Goal: Find specific page/section: Find specific page/section

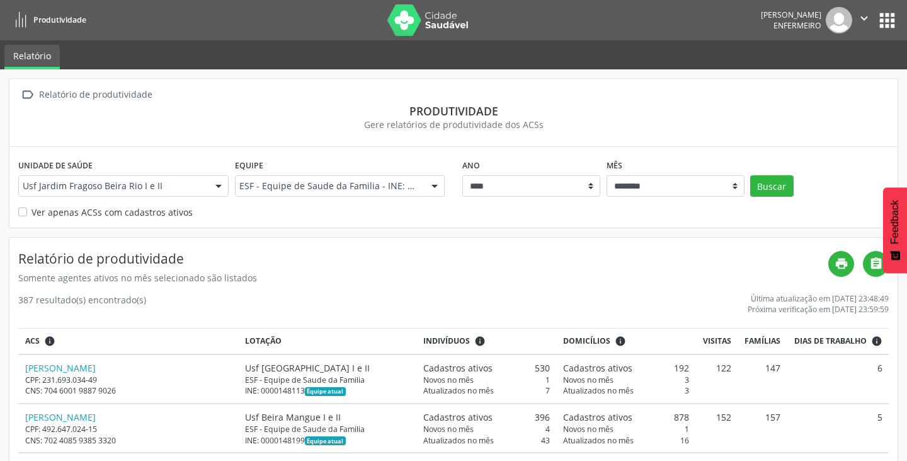
click at [25, 56] on link "Relatório" at bounding box center [31, 57] width 55 height 25
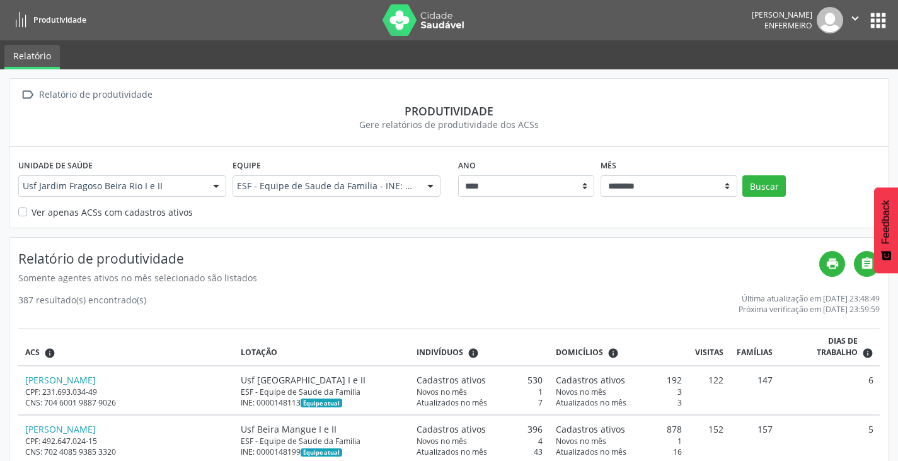
click at [30, 61] on link "Relatório" at bounding box center [31, 57] width 55 height 25
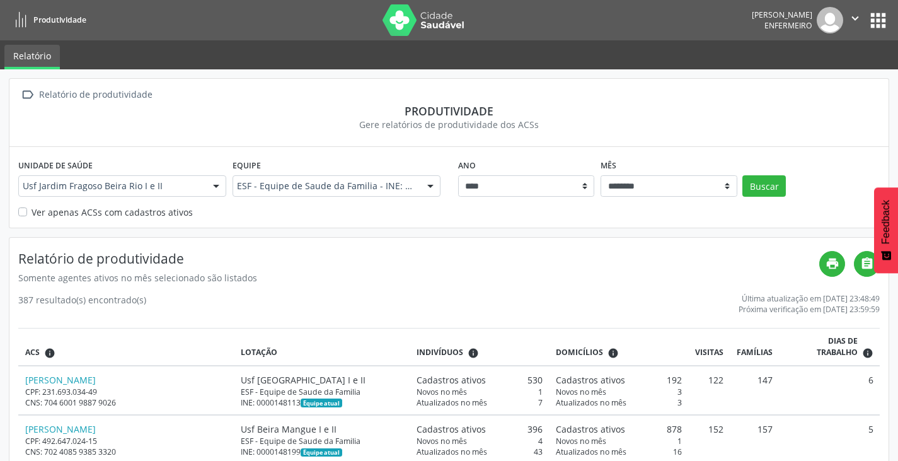
click at [20, 47] on link "Relatório" at bounding box center [31, 57] width 55 height 25
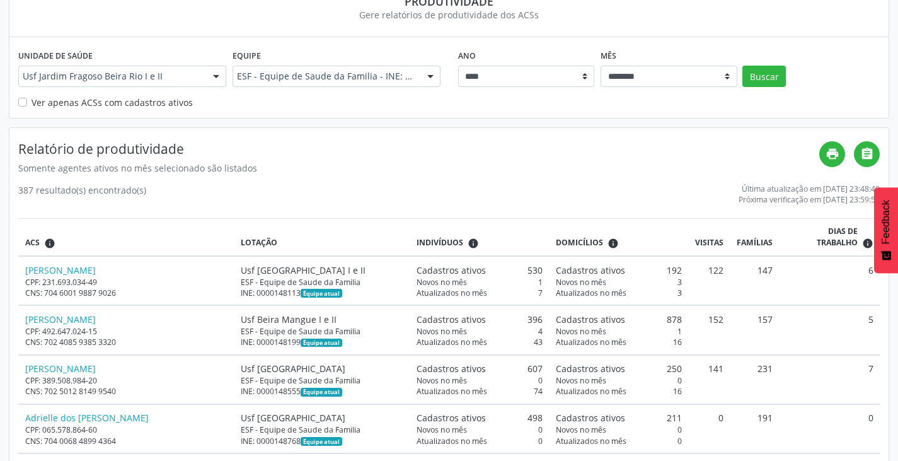
scroll to position [126, 0]
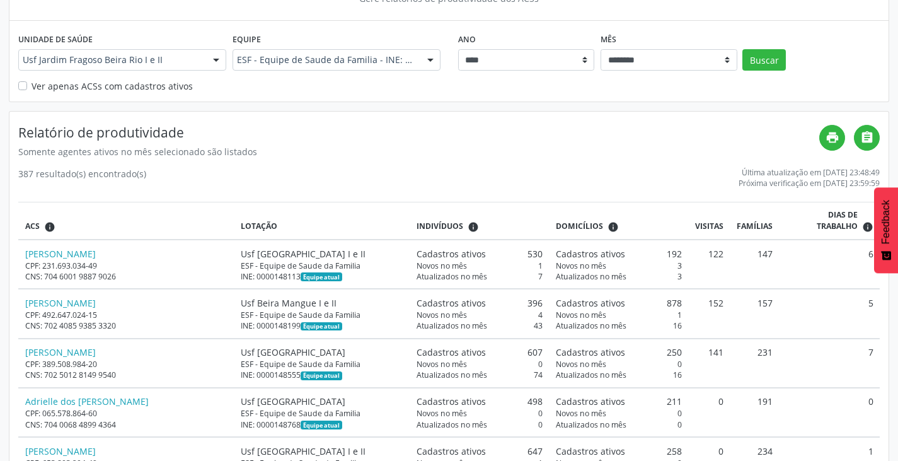
click at [31, 86] on label "Ver apenas ACSs com cadastros ativos" at bounding box center [111, 85] width 161 height 13
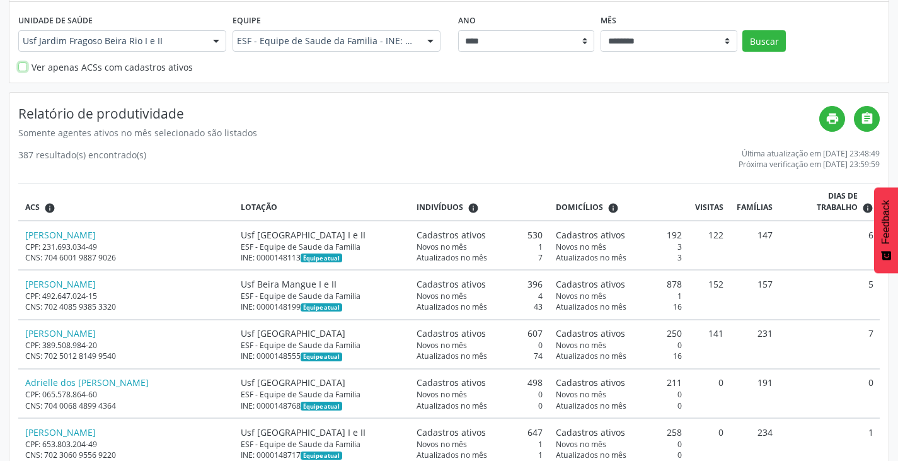
scroll to position [63, 0]
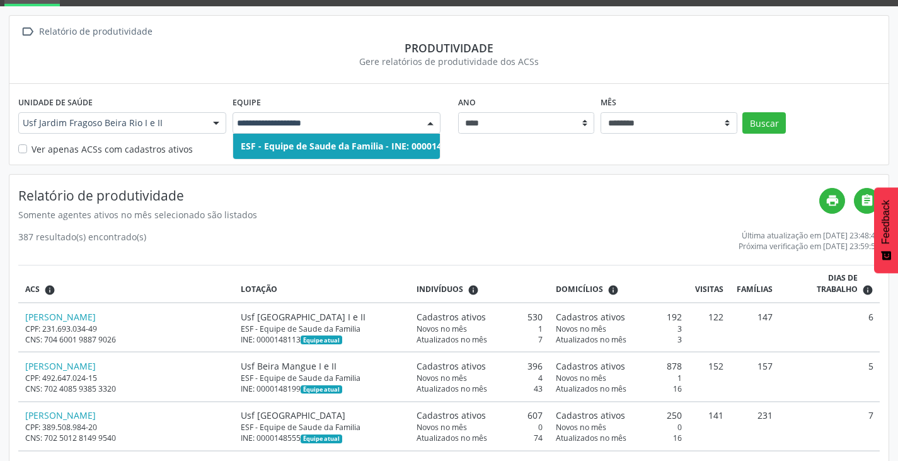
click at [430, 126] on div at bounding box center [430, 123] width 19 height 21
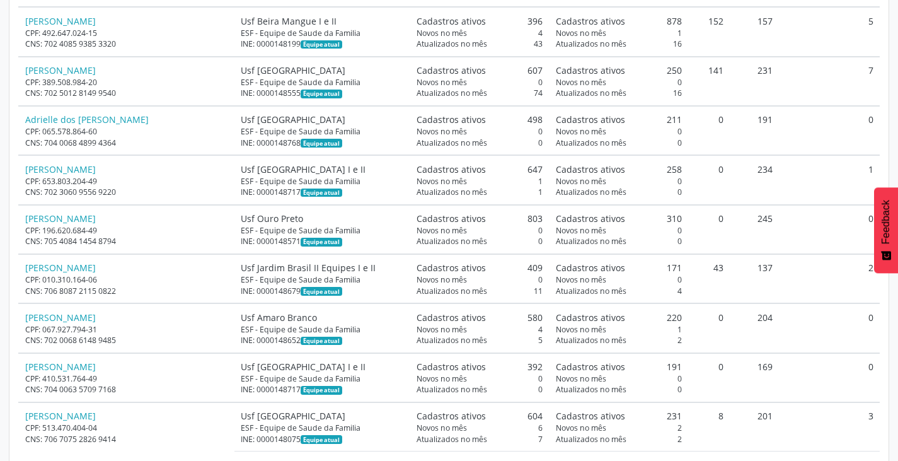
scroll to position [567, 0]
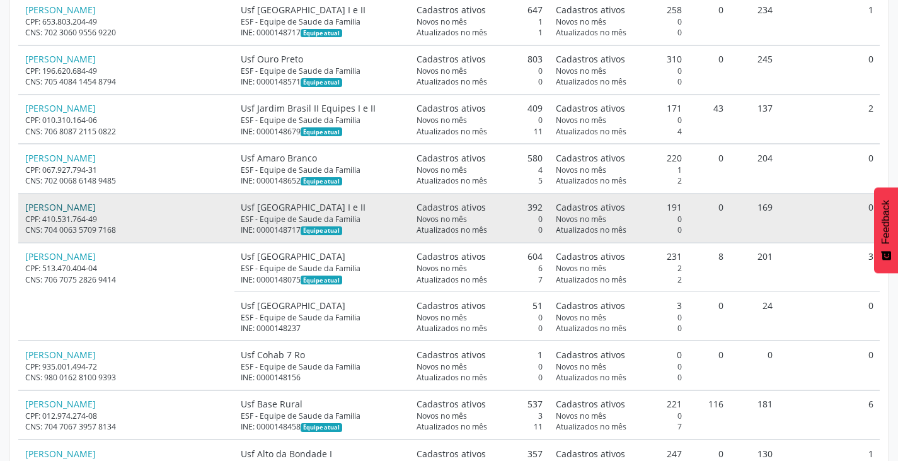
click at [64, 201] on link "[PERSON_NAME]" at bounding box center [60, 207] width 71 height 12
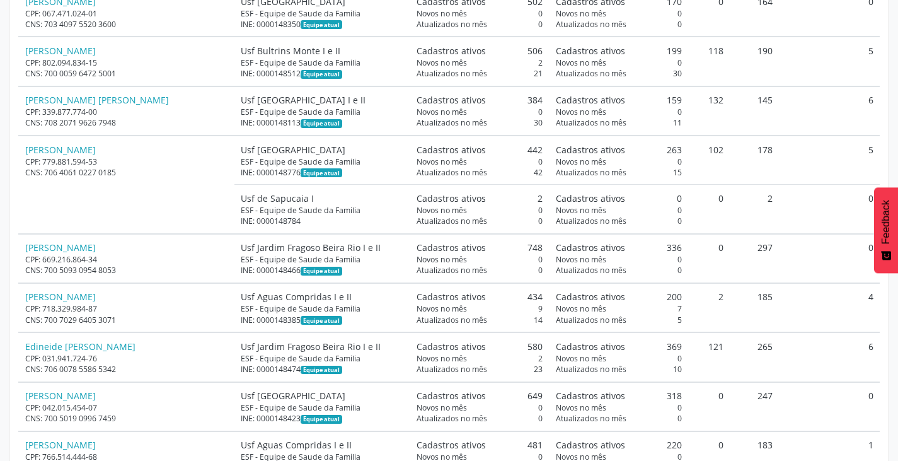
scroll to position [3402, 0]
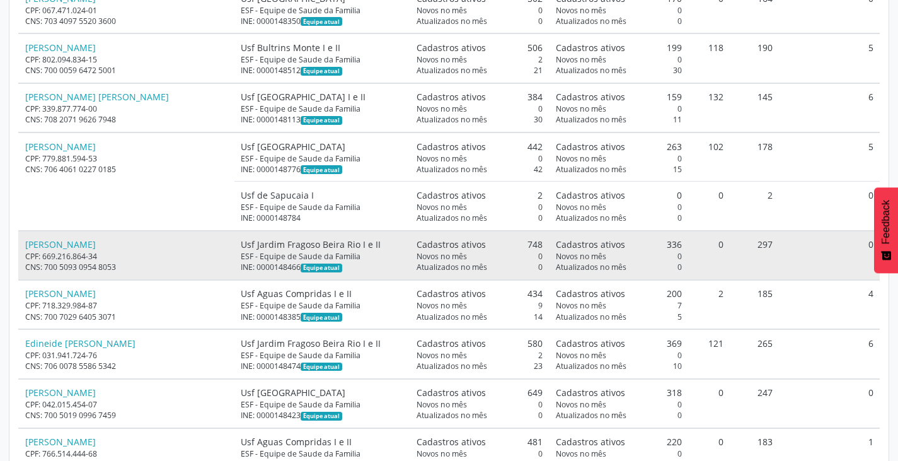
click at [149, 251] on div "CPF: 669.216.864-34" at bounding box center [126, 256] width 203 height 11
click at [82, 238] on link "[PERSON_NAME]" at bounding box center [60, 244] width 71 height 12
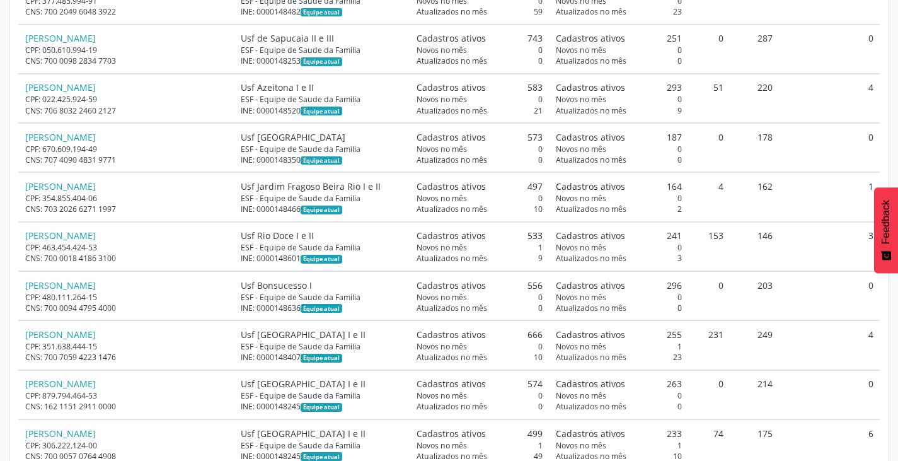
scroll to position [8694, 0]
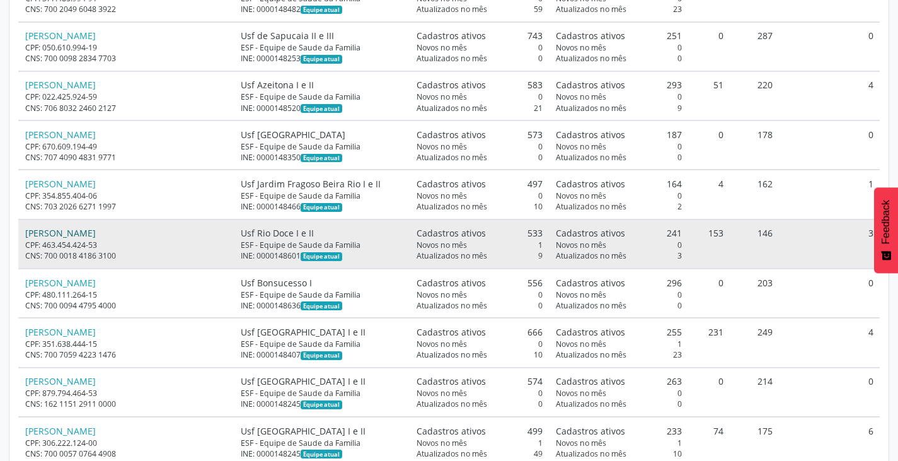
click at [88, 227] on link "[PERSON_NAME]" at bounding box center [60, 233] width 71 height 12
click at [96, 227] on link "[PERSON_NAME]" at bounding box center [60, 233] width 71 height 12
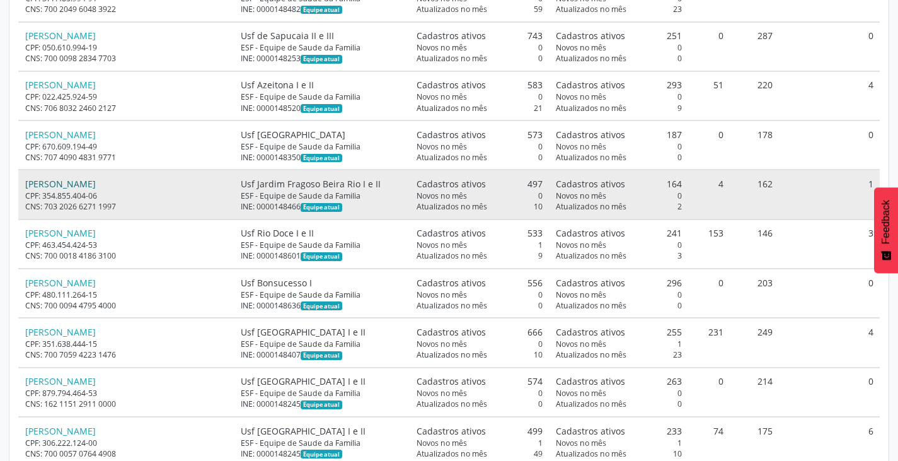
click at [45, 178] on link "[PERSON_NAME]" at bounding box center [60, 184] width 71 height 12
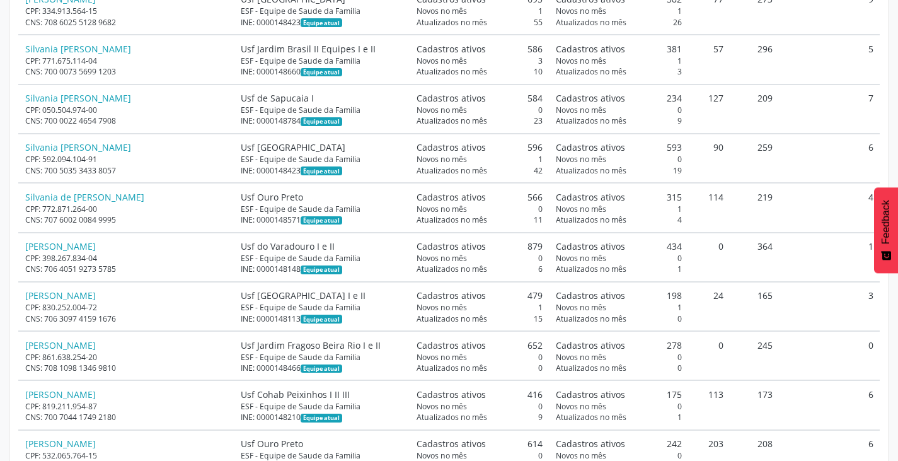
scroll to position [17198, 0]
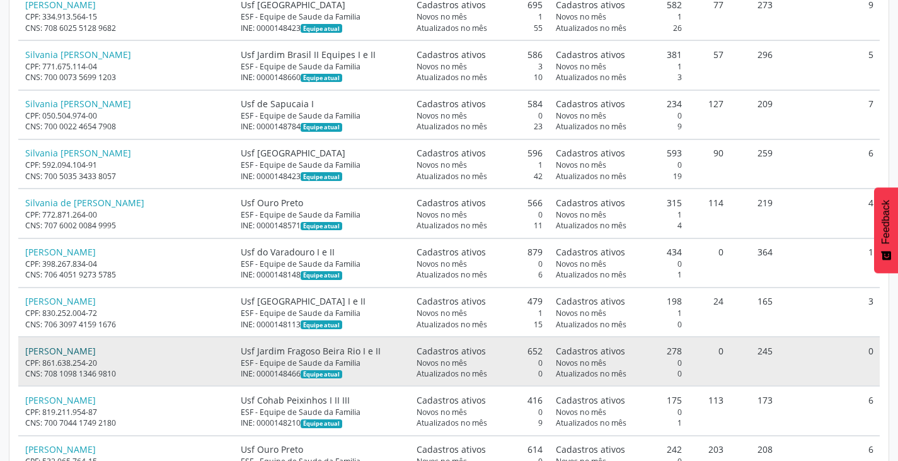
click at [87, 345] on link "[PERSON_NAME]" at bounding box center [60, 351] width 71 height 12
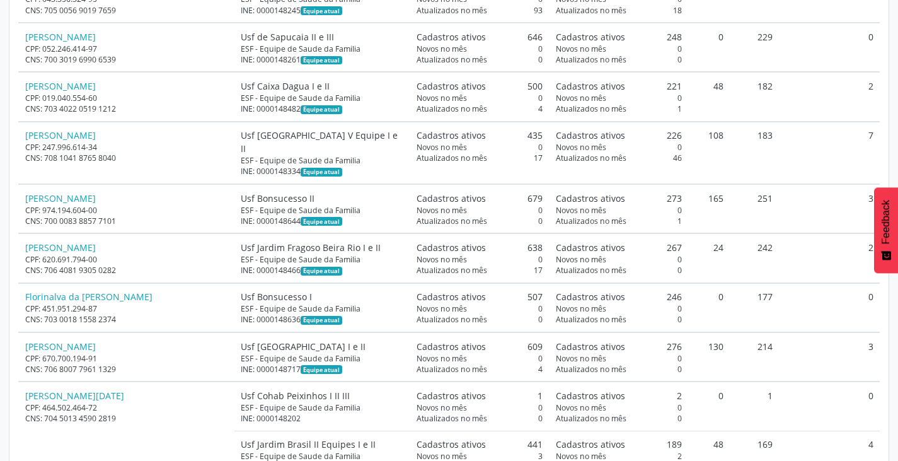
scroll to position [5635, 0]
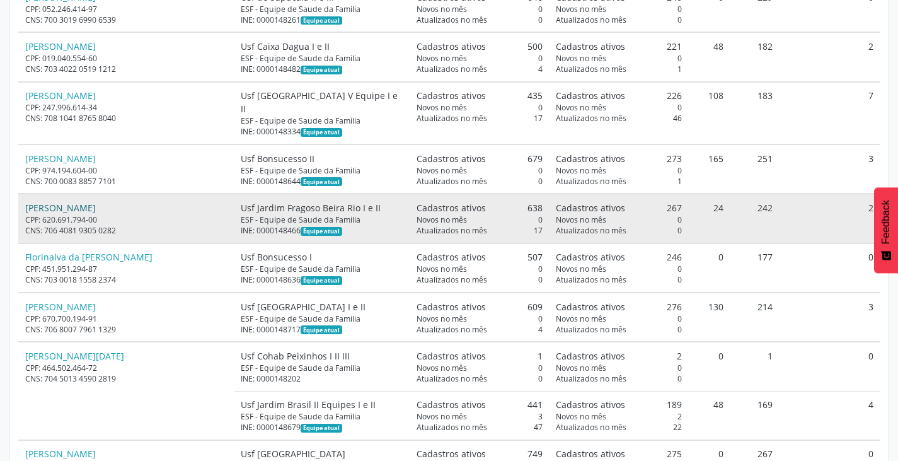
click at [83, 202] on link "[PERSON_NAME]" at bounding box center [60, 208] width 71 height 12
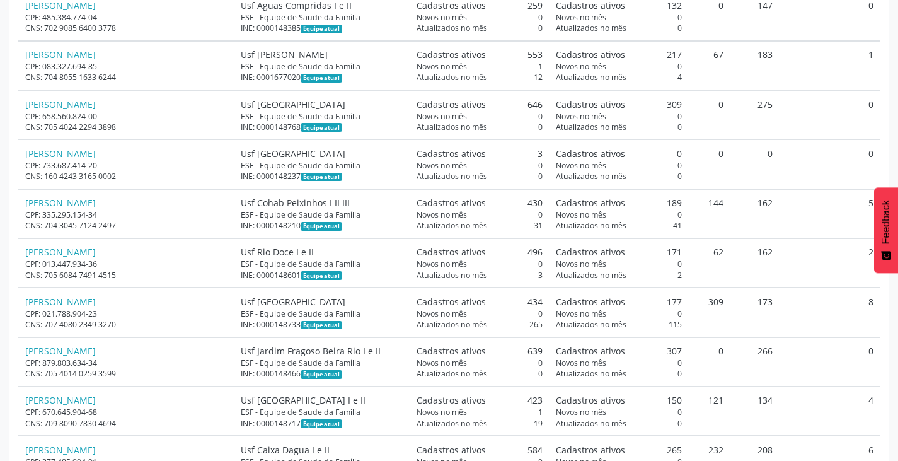
scroll to position [8281, 0]
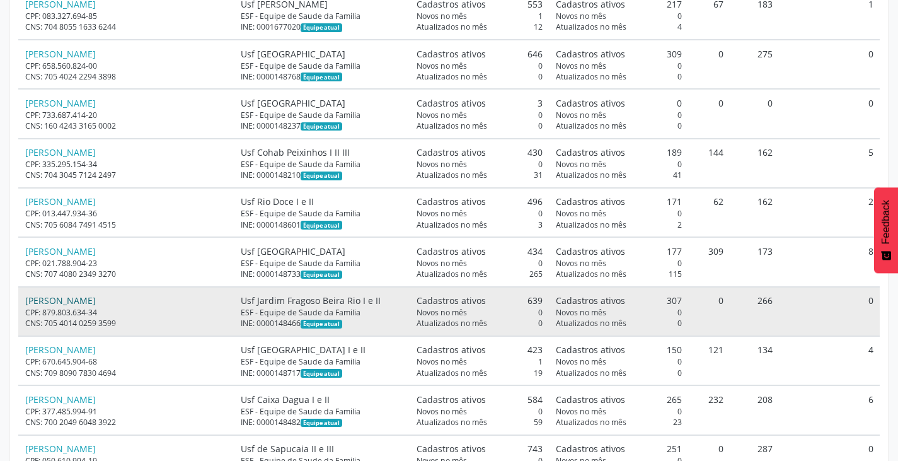
click at [96, 294] on link "[PERSON_NAME]" at bounding box center [60, 300] width 71 height 12
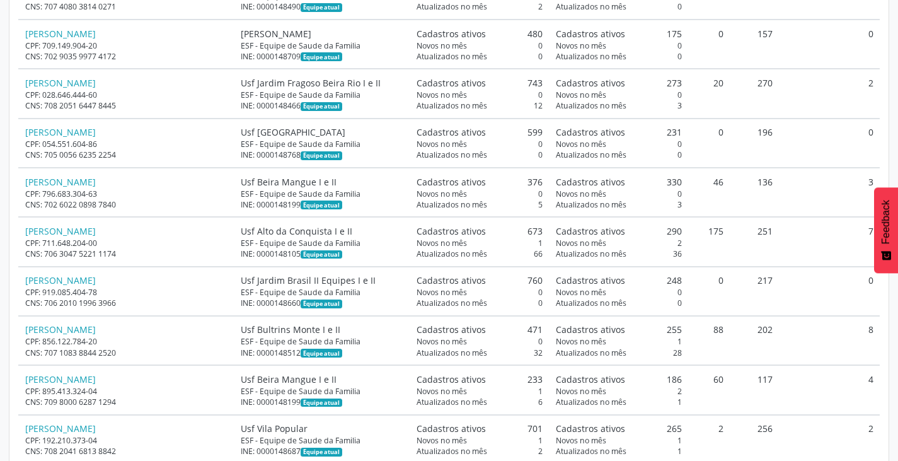
scroll to position [14455, 0]
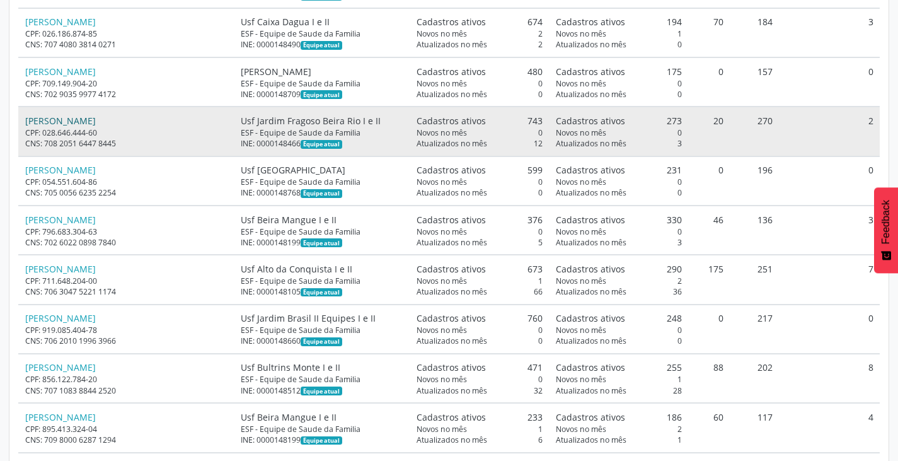
click at [96, 115] on link "[PERSON_NAME]" at bounding box center [60, 121] width 71 height 12
